Goal: Transaction & Acquisition: Purchase product/service

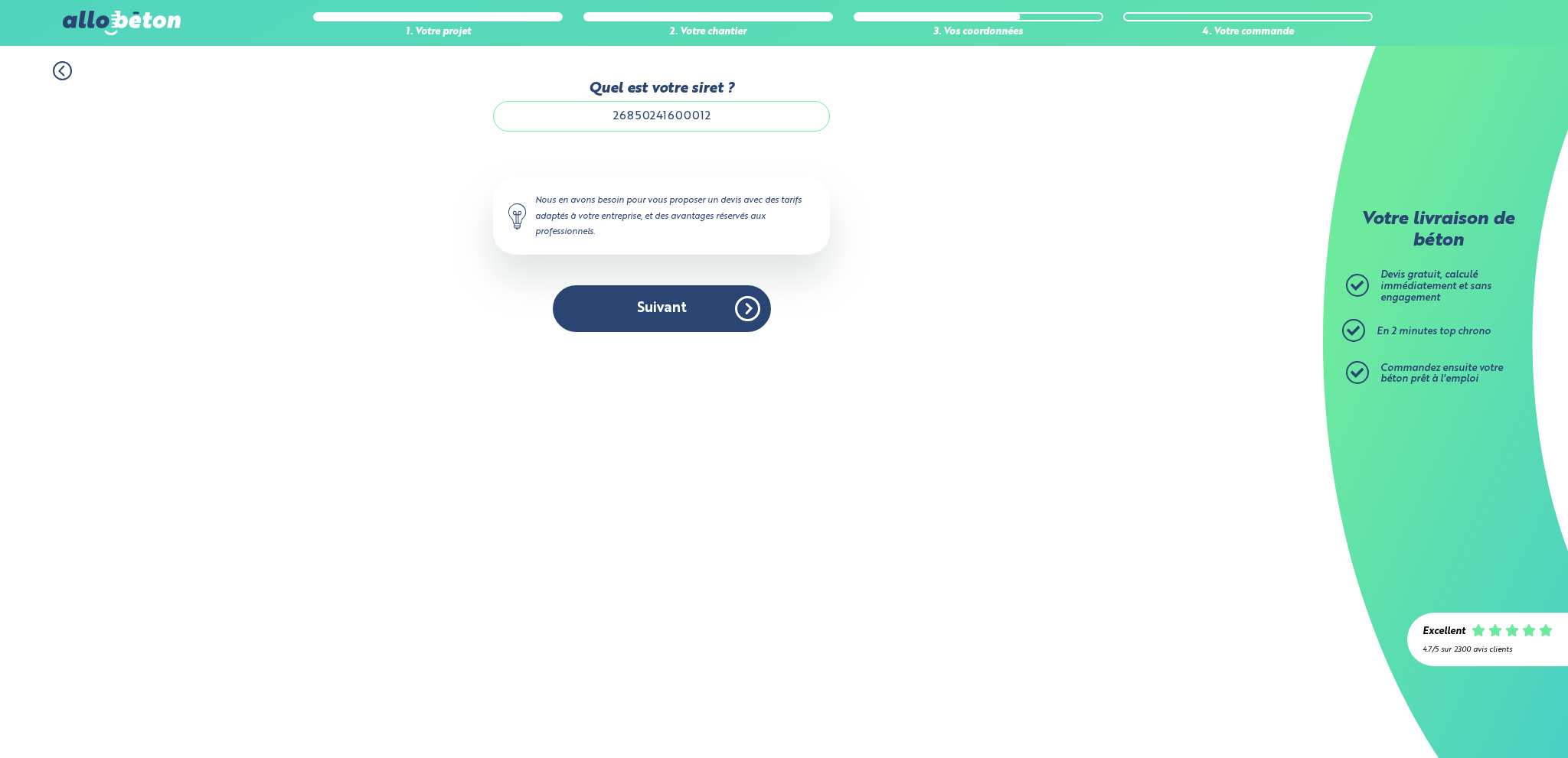
click at [669, 310] on button "Suivant" at bounding box center [662, 308] width 218 height 47
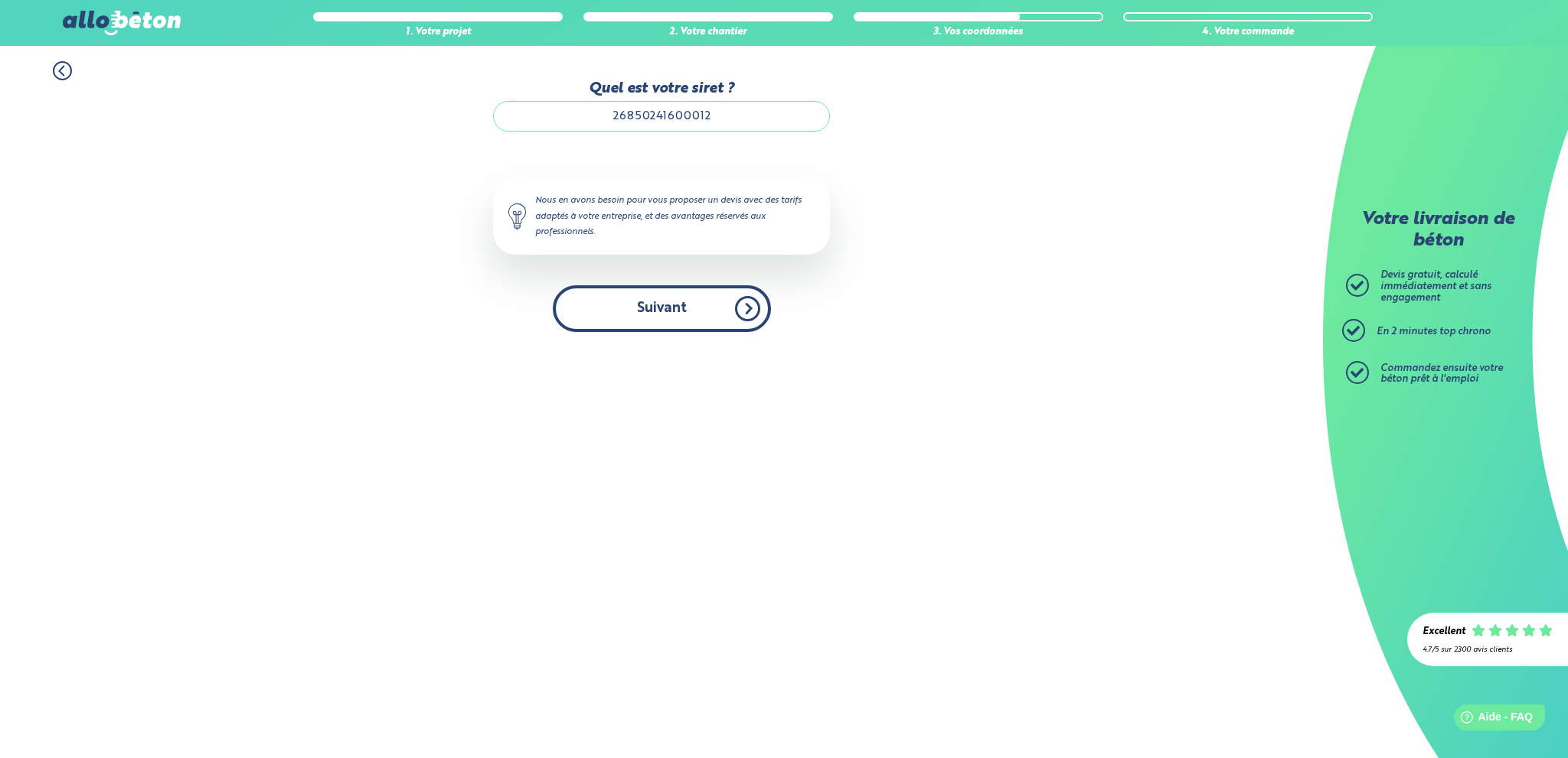
click at [671, 311] on button "Suivant" at bounding box center [662, 308] width 218 height 47
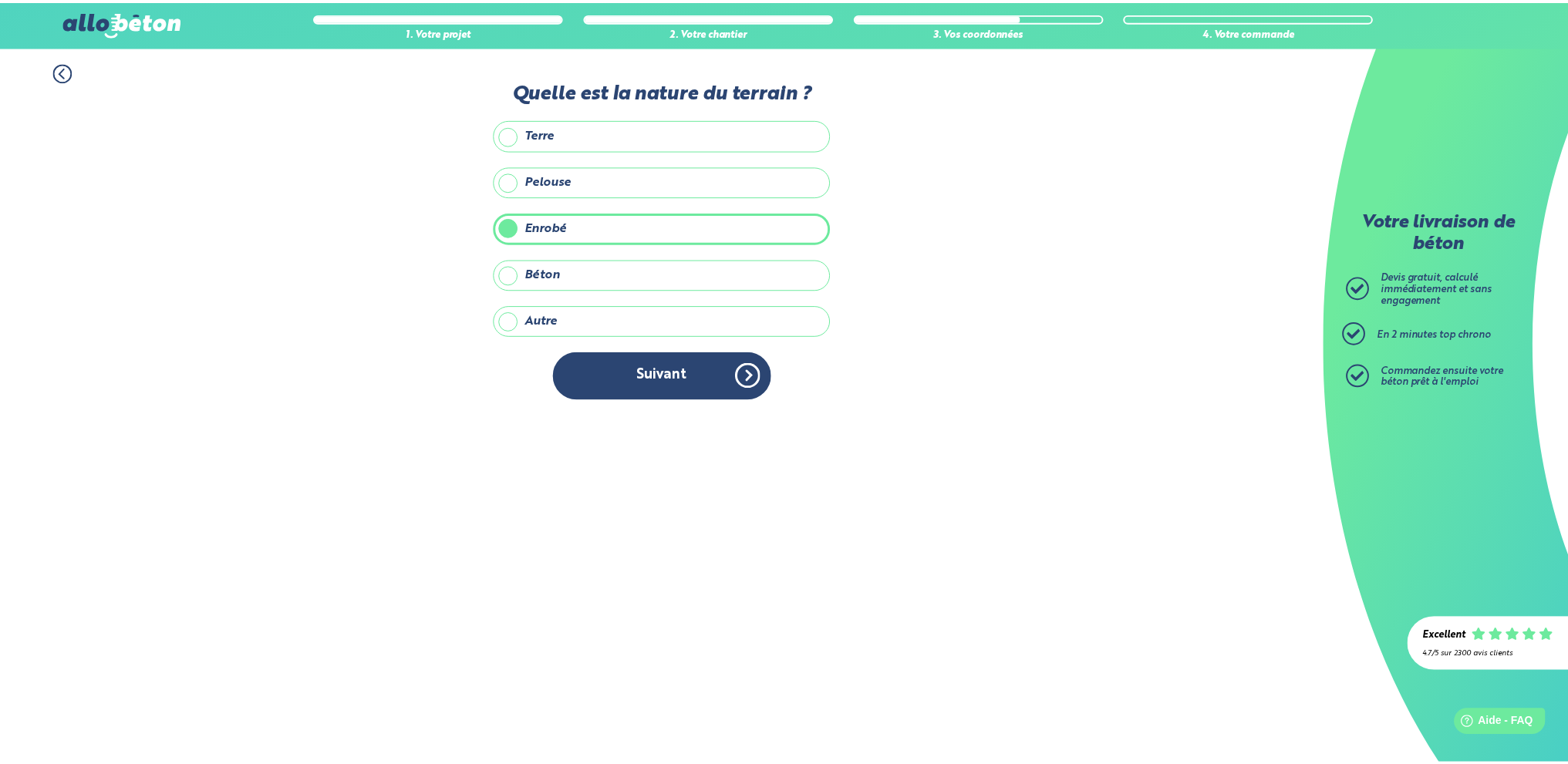
scroll to position [40, 0]
